Goal: Information Seeking & Learning: Understand process/instructions

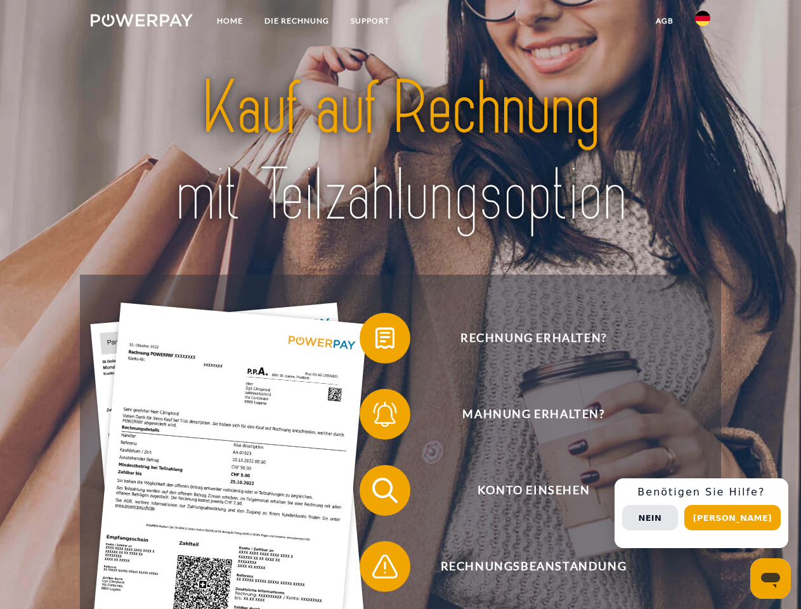
click at [141, 22] on img at bounding box center [142, 20] width 102 height 13
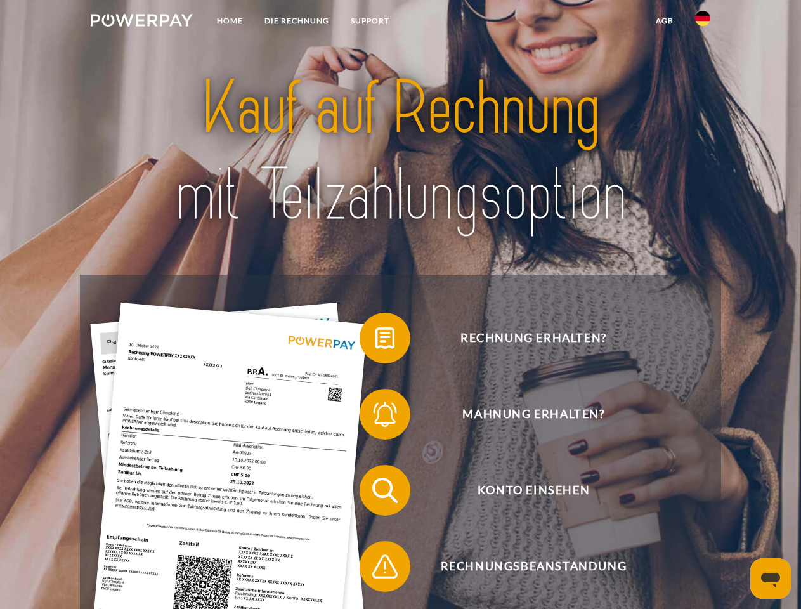
click at [703, 22] on img at bounding box center [702, 18] width 15 height 15
click at [664, 21] on link "agb" at bounding box center [664, 21] width 39 height 23
click at [375, 341] on span at bounding box center [365, 337] width 63 height 63
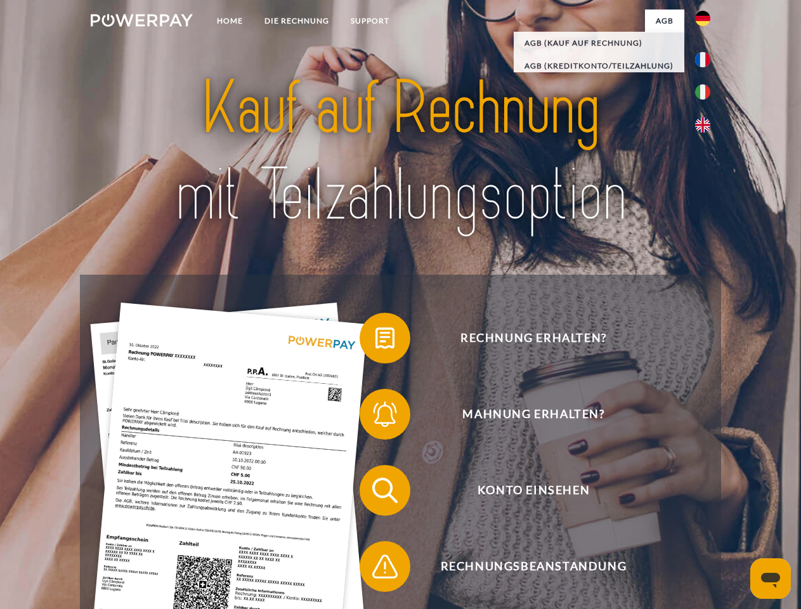
click at [375, 417] on span at bounding box center [365, 413] width 63 height 63
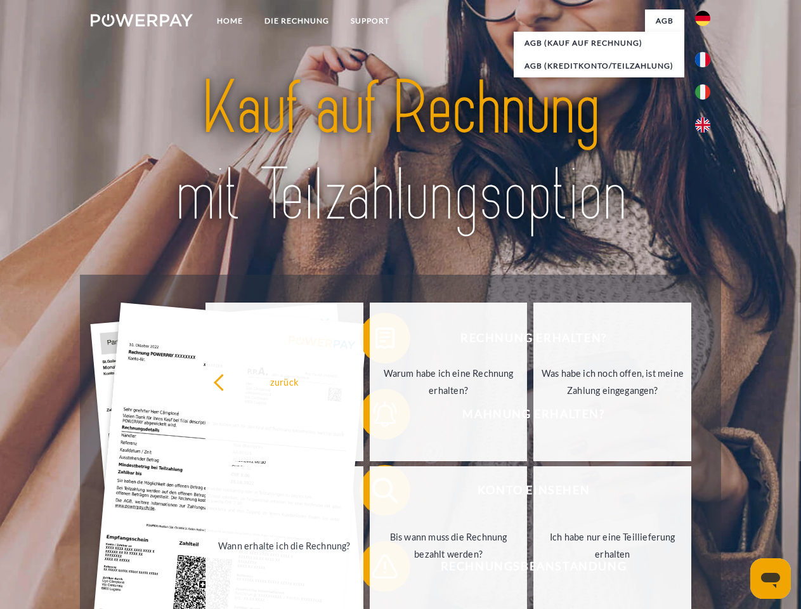
click at [375, 493] on link "Bis wann muss die Rechnung bezahlt werden?" at bounding box center [449, 545] width 158 height 159
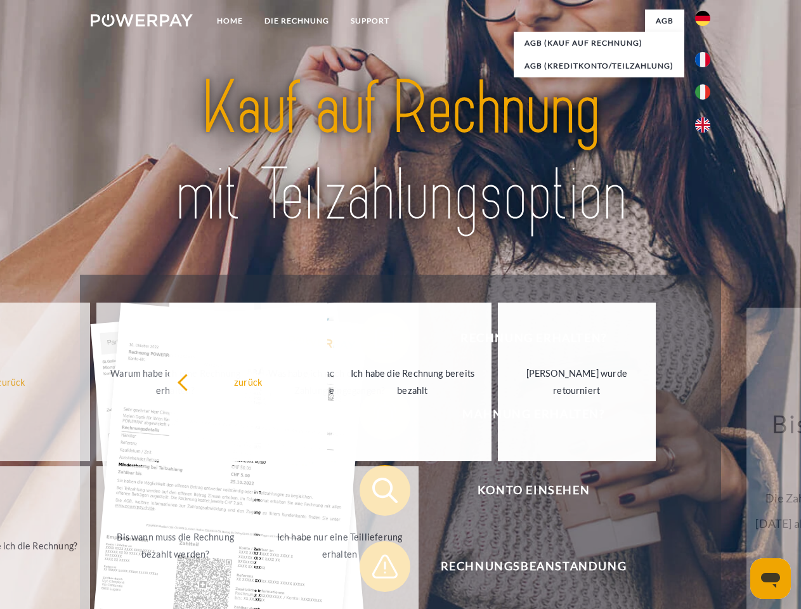
click at [375, 569] on span at bounding box center [365, 566] width 63 height 63
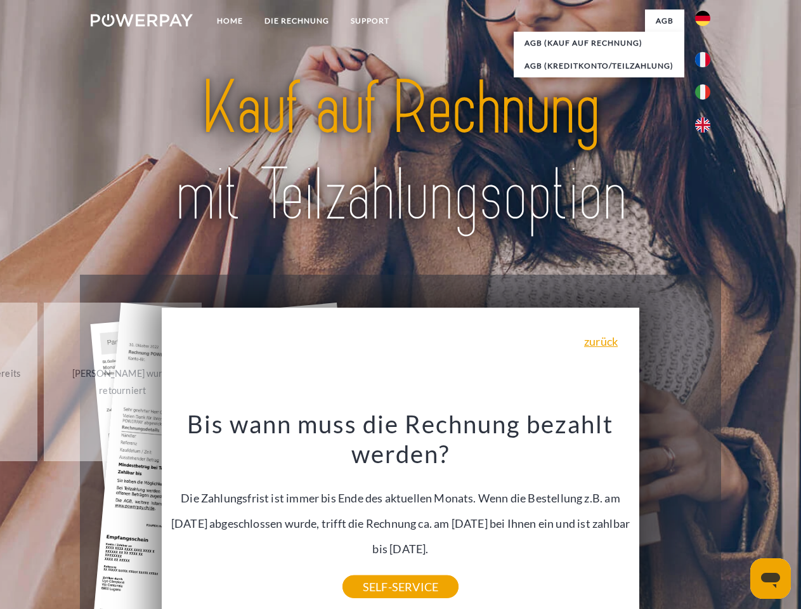
click at [706, 513] on div "Rechnung erhalten? Mahnung erhalten? Konto einsehen" at bounding box center [400, 528] width 641 height 507
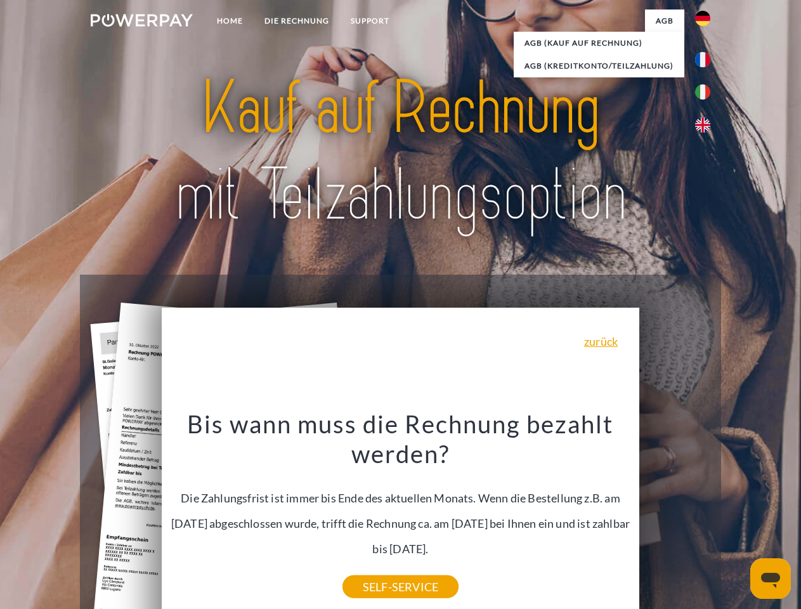
click at [675, 516] on span "Konto einsehen" at bounding box center [533, 490] width 311 height 51
click at [737, 517] on header "Home DIE RECHNUNG SUPPORT" at bounding box center [400, 438] width 801 height 876
